Goal: Use online tool/utility: Utilize a website feature to perform a specific function

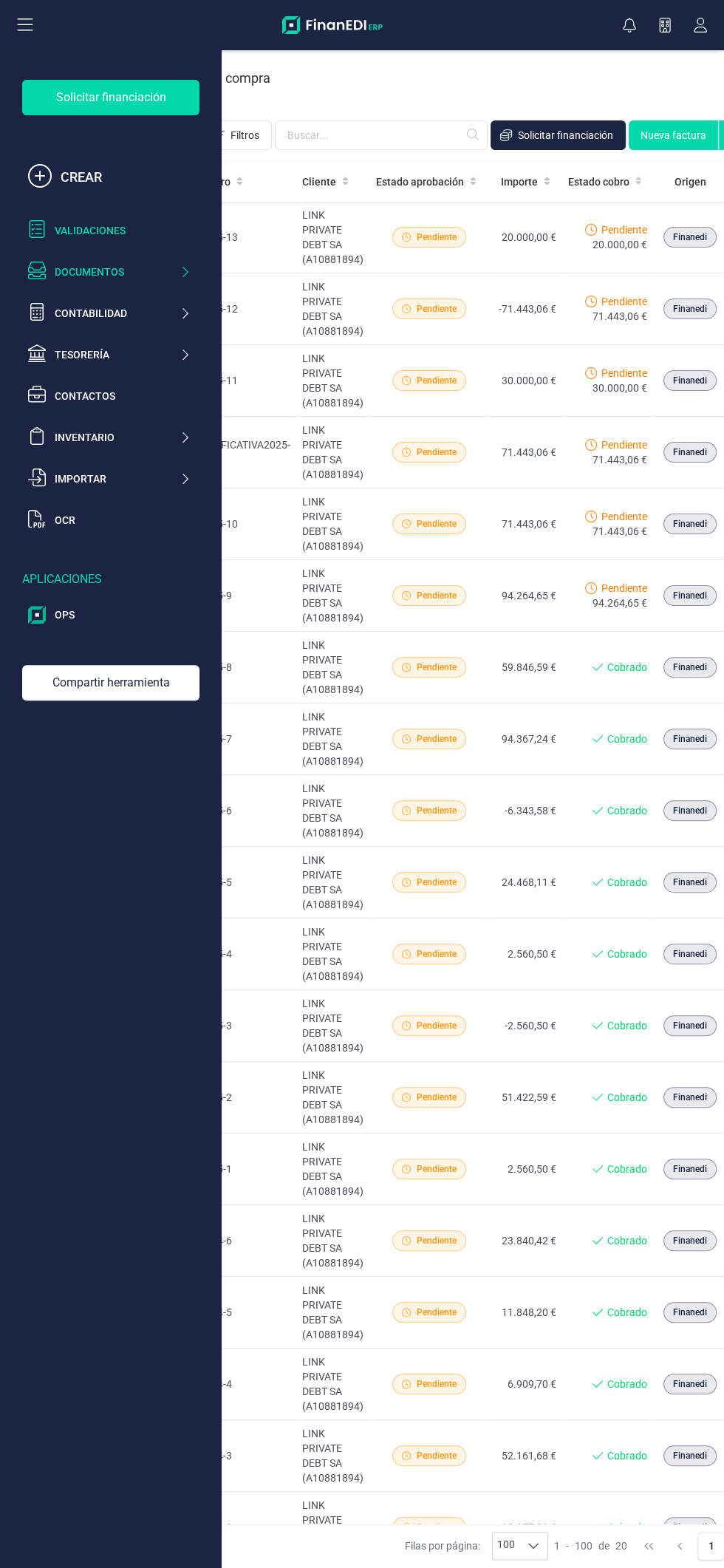
click at [131, 230] on div "Validaciones" at bounding box center [123, 230] width 136 height 15
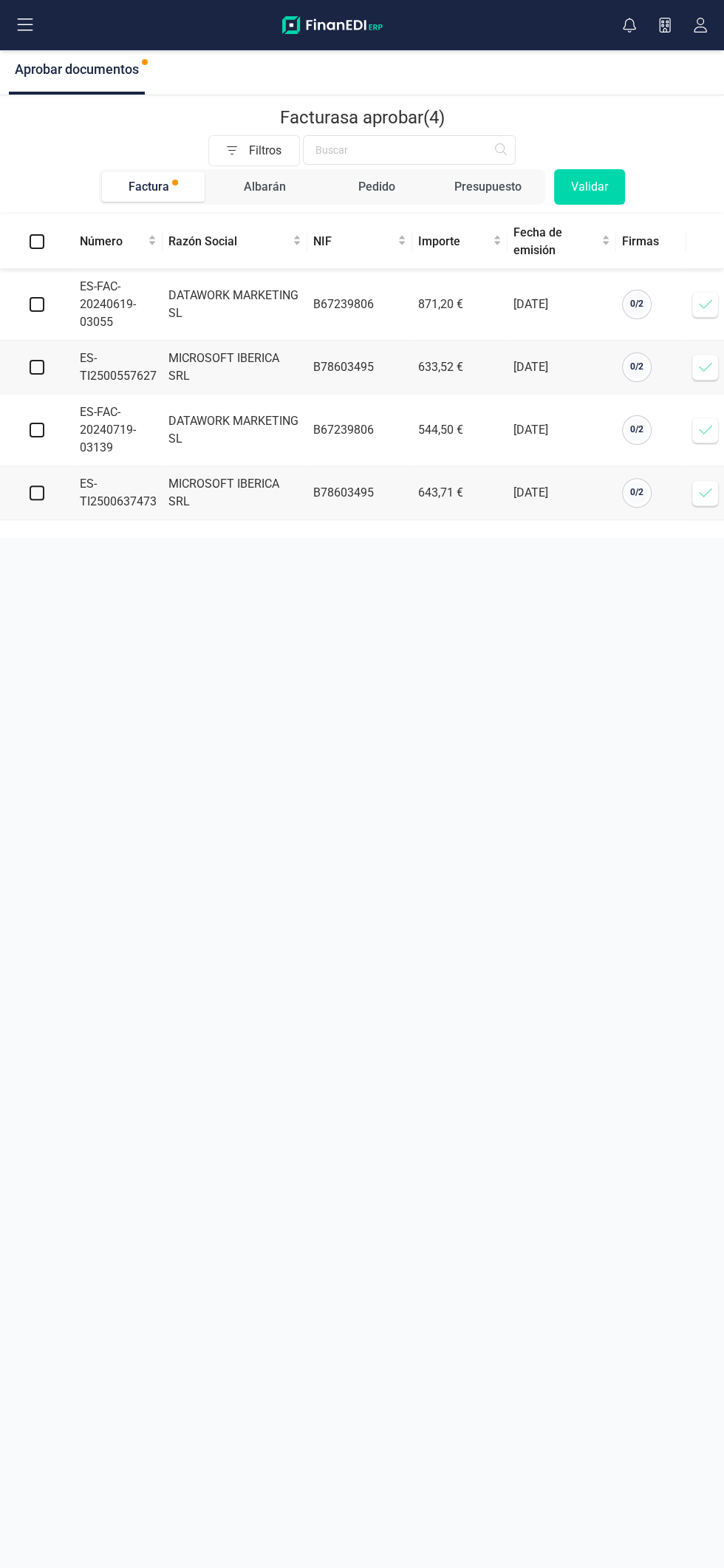
click at [39, 15] on button at bounding box center [25, 25] width 47 height 47
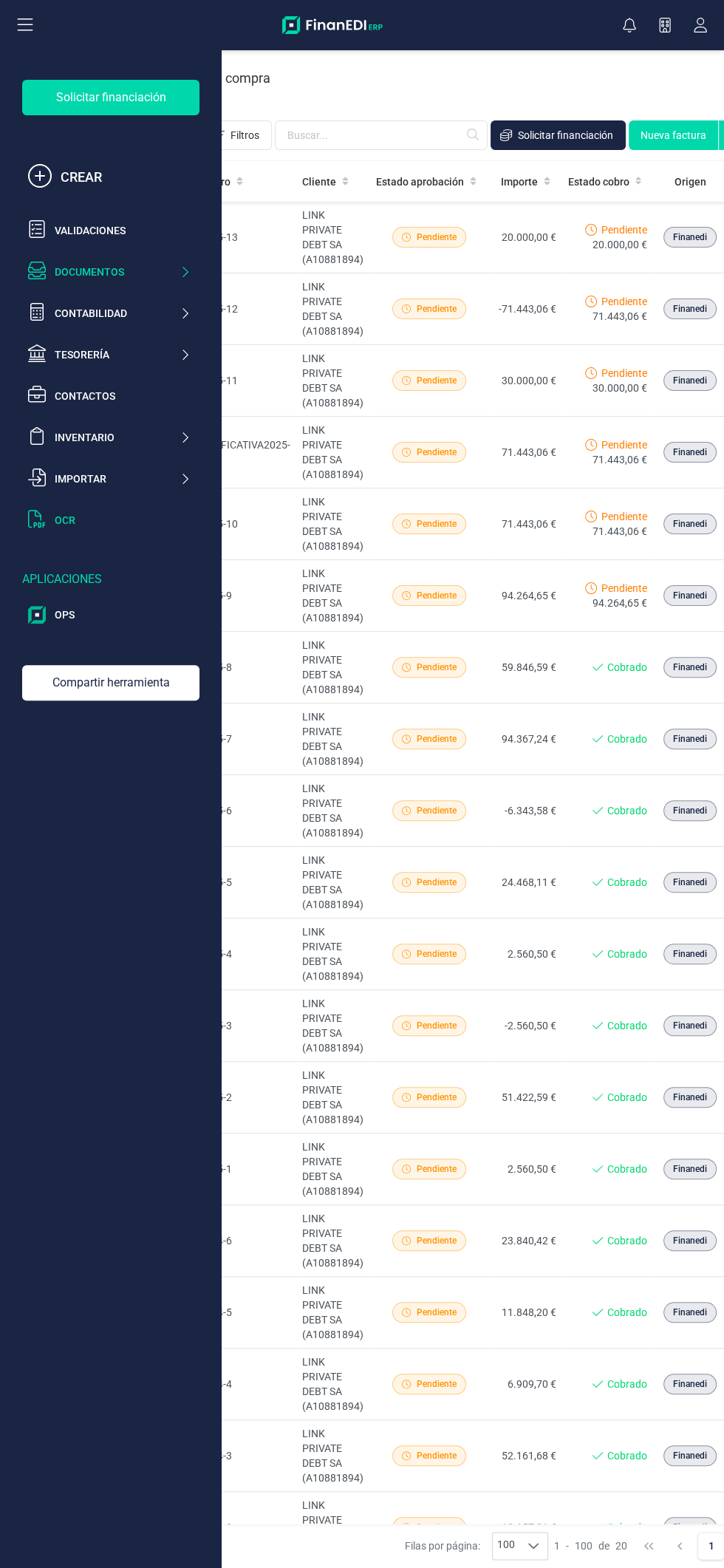
click at [118, 520] on div "OCR" at bounding box center [123, 520] width 136 height 15
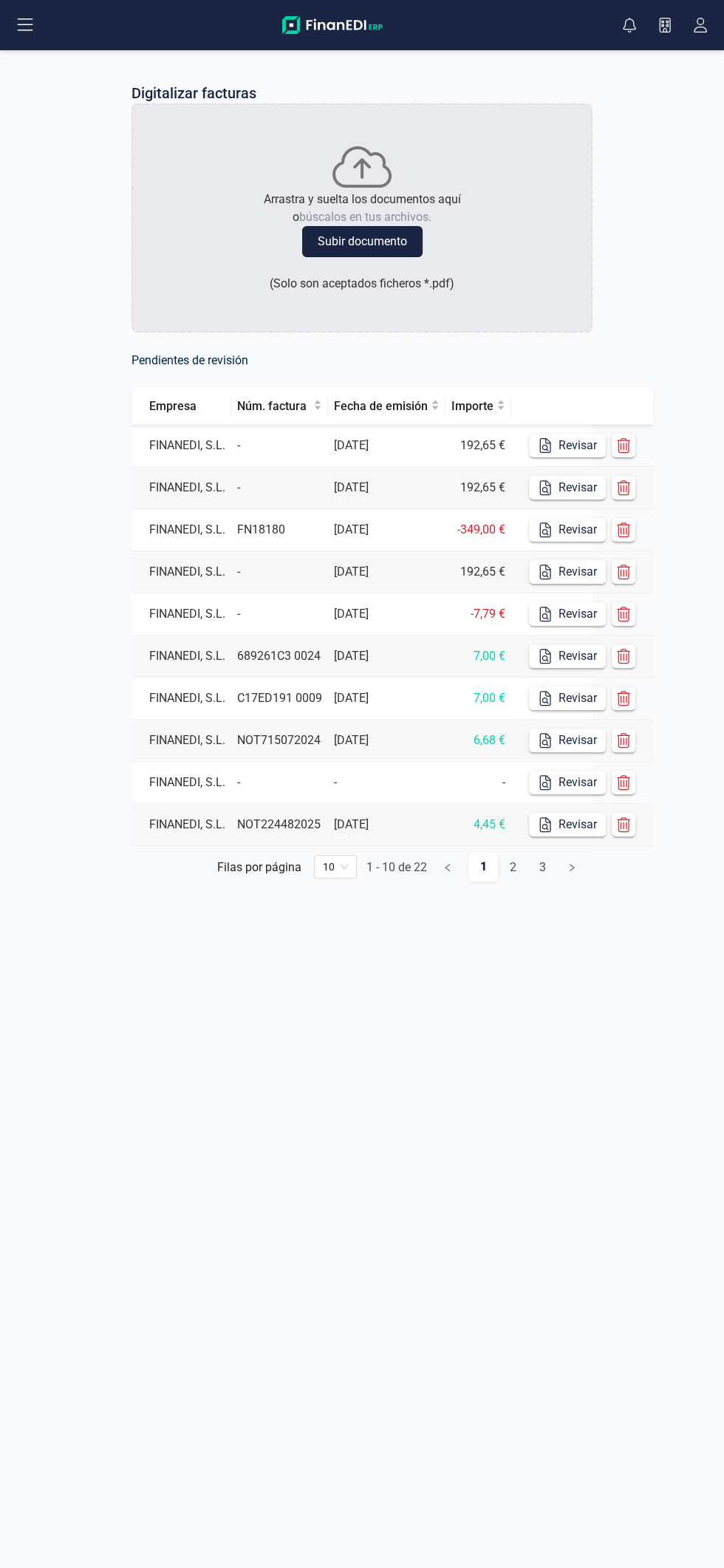
click at [401, 246] on button "Subir documento" at bounding box center [362, 241] width 120 height 31
